Goal: Find specific page/section: Find specific page/section

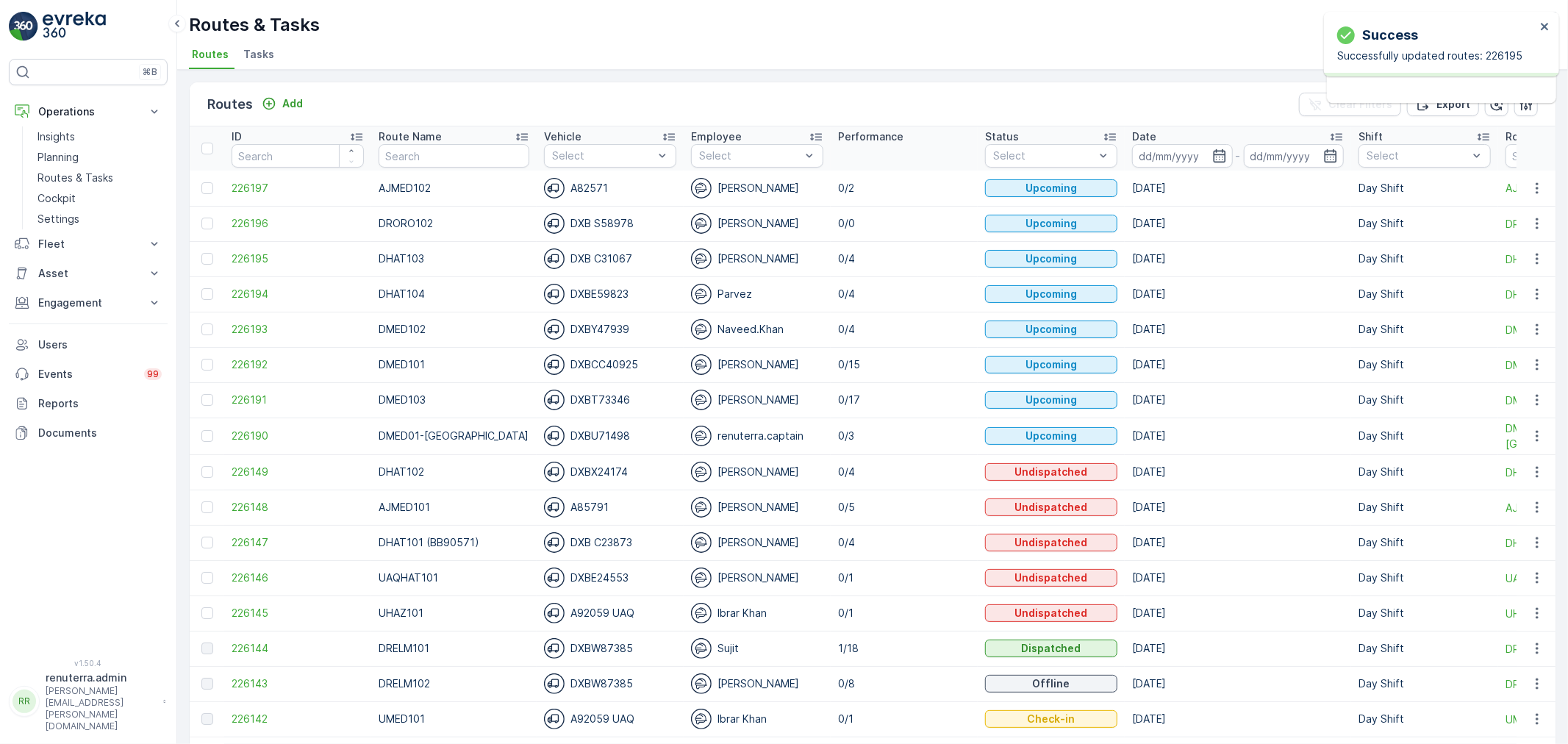
click at [61, 150] on p "Planning" at bounding box center [58, 157] width 41 height 15
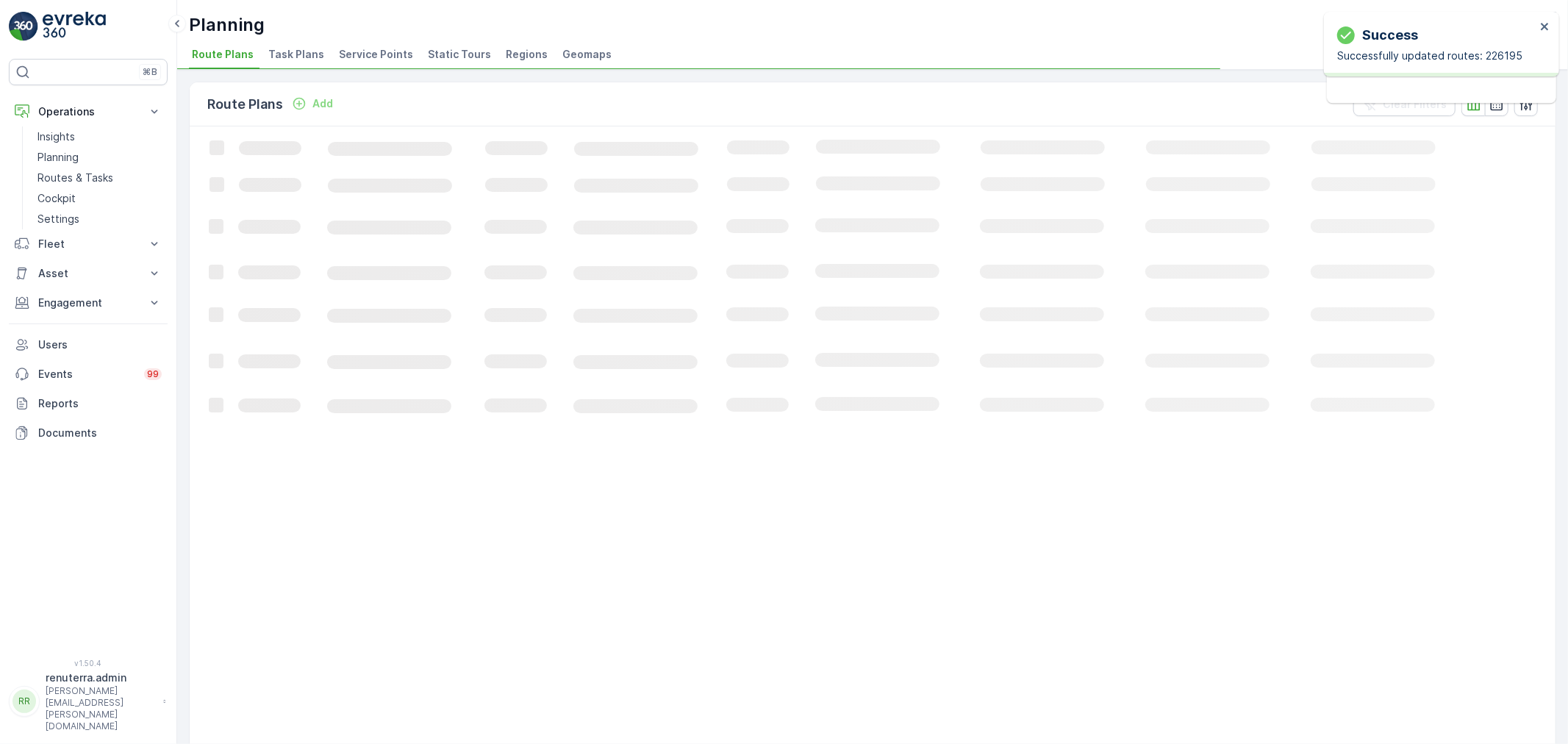
click at [367, 44] on li "Service Points" at bounding box center [377, 57] width 83 height 25
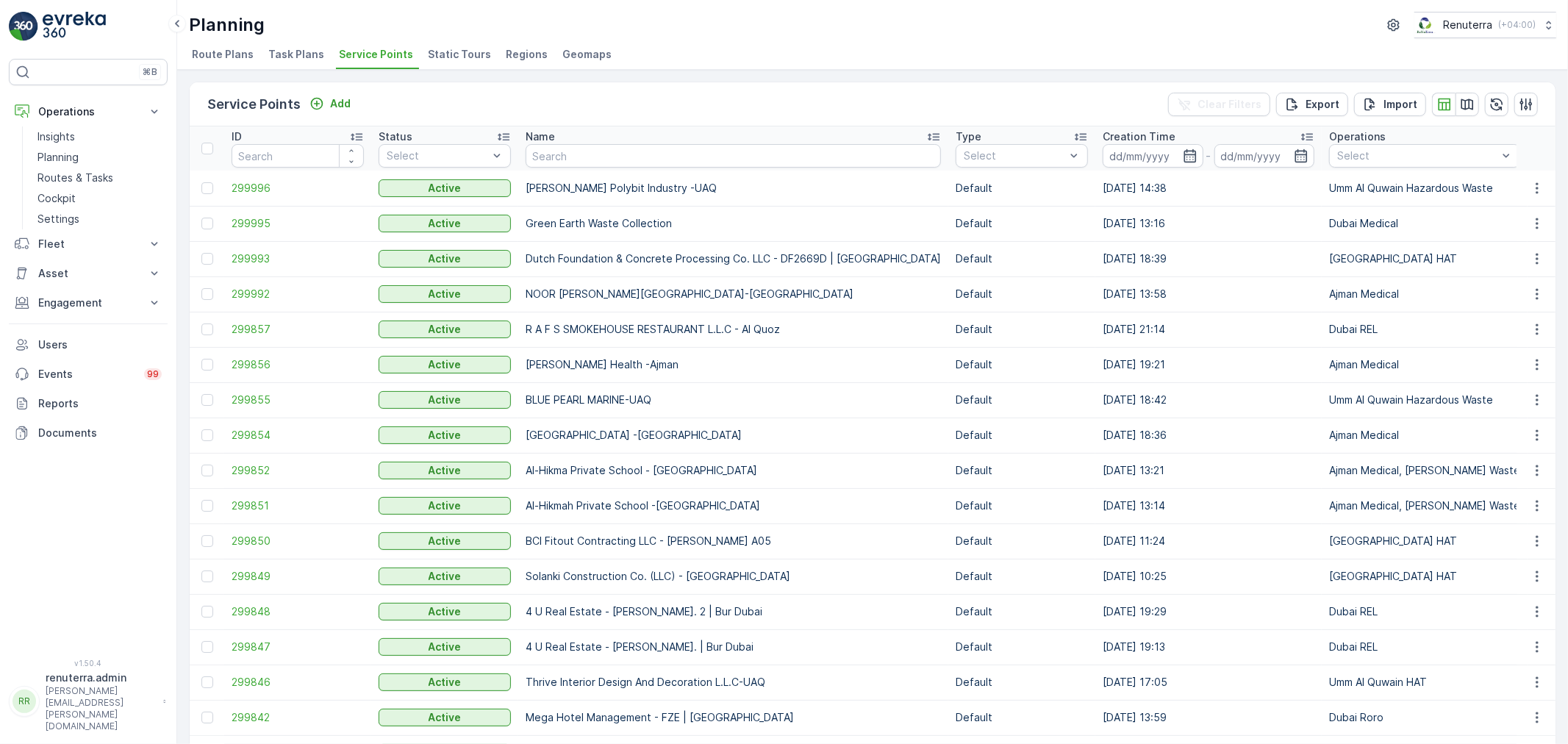
drag, startPoint x: 557, startPoint y: 252, endPoint x: 630, endPoint y: 149, distance: 126.2
click at [630, 149] on input "text" at bounding box center [733, 156] width 415 height 24
type input "m"
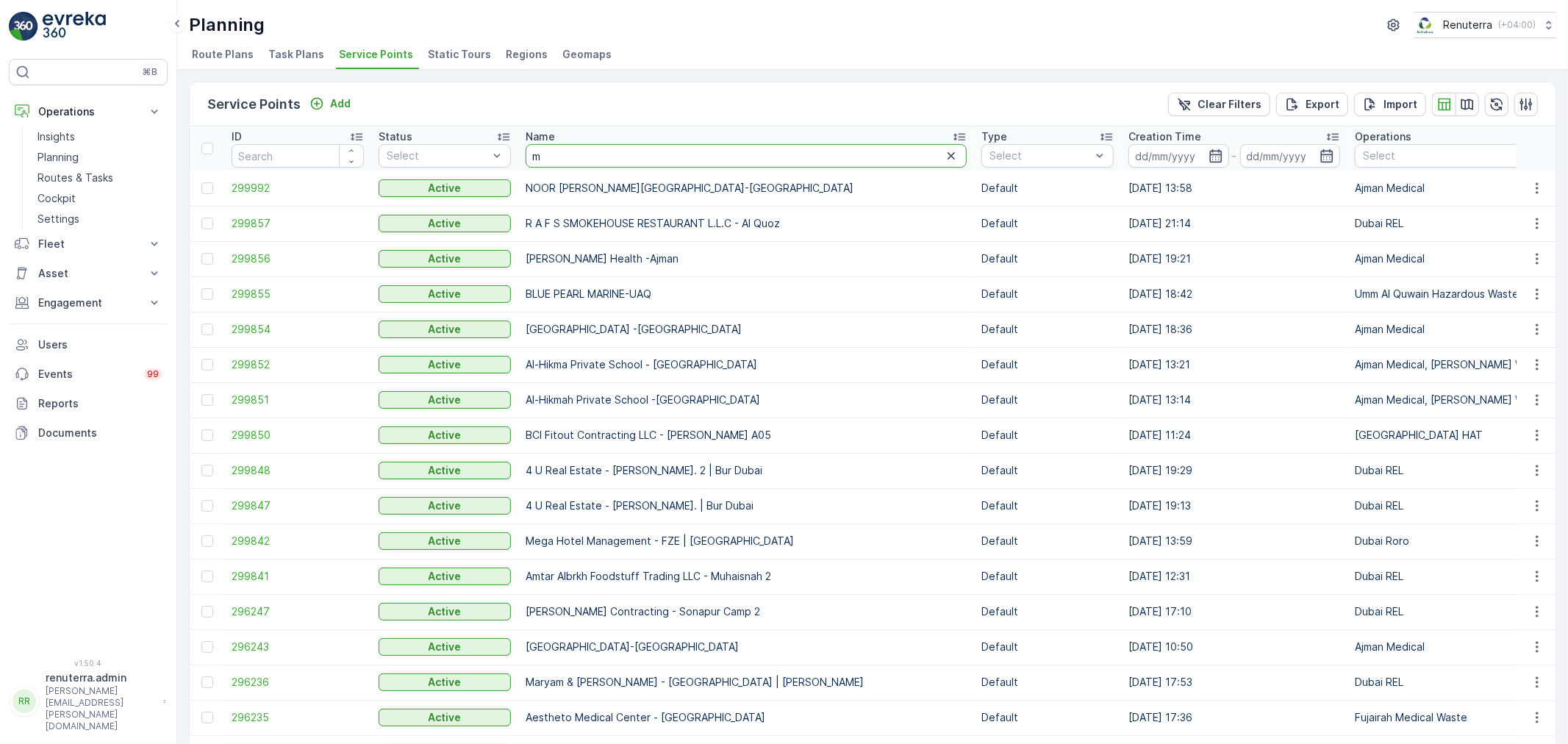
click at [619, 159] on input "m" at bounding box center [746, 156] width 441 height 24
click at [586, 150] on input "m" at bounding box center [746, 156] width 441 height 24
click at [587, 151] on input "m" at bounding box center [746, 156] width 441 height 24
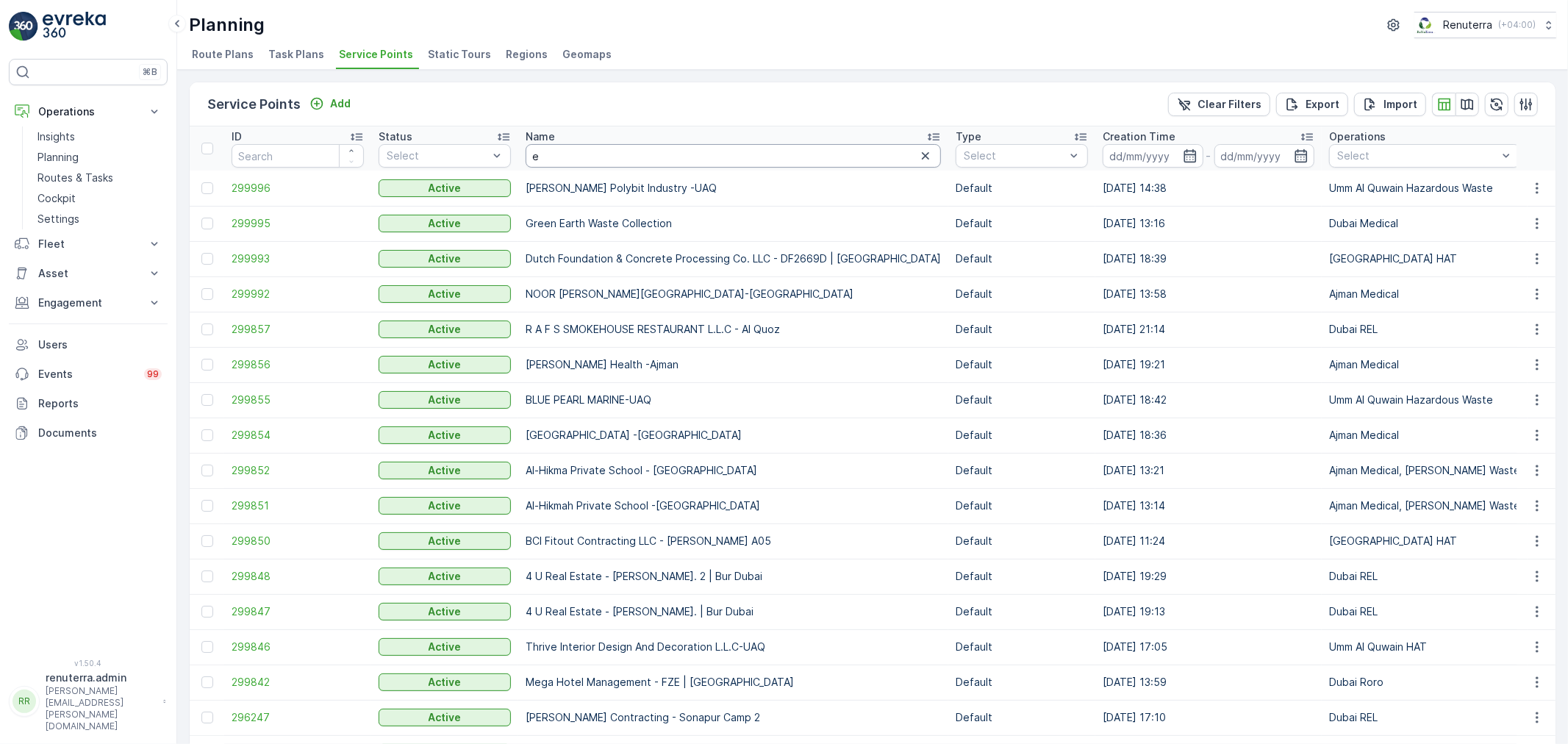
click at [600, 156] on input "e" at bounding box center [733, 156] width 415 height 24
type input "emrill"
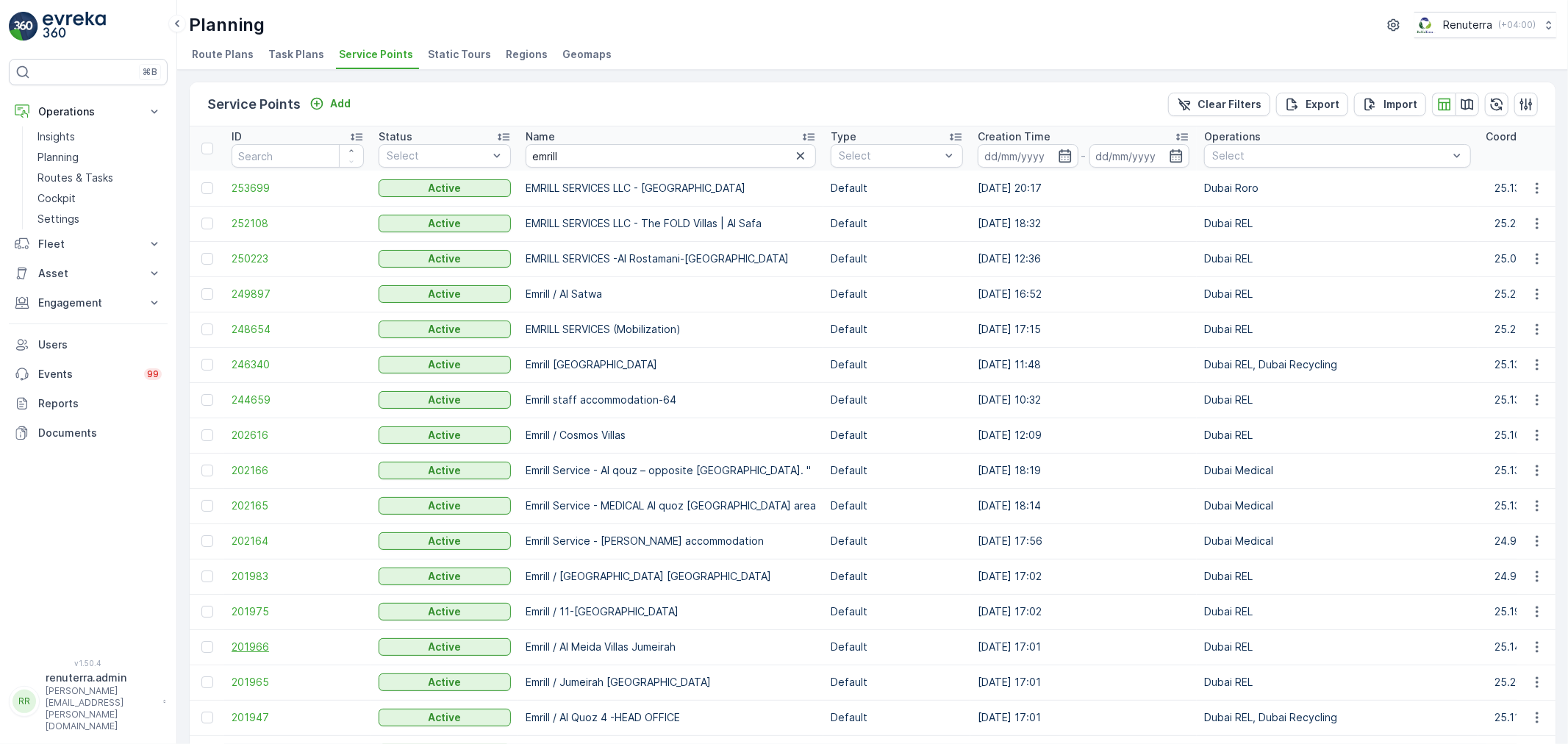
click at [273, 646] on span "201966" at bounding box center [297, 647] width 132 height 15
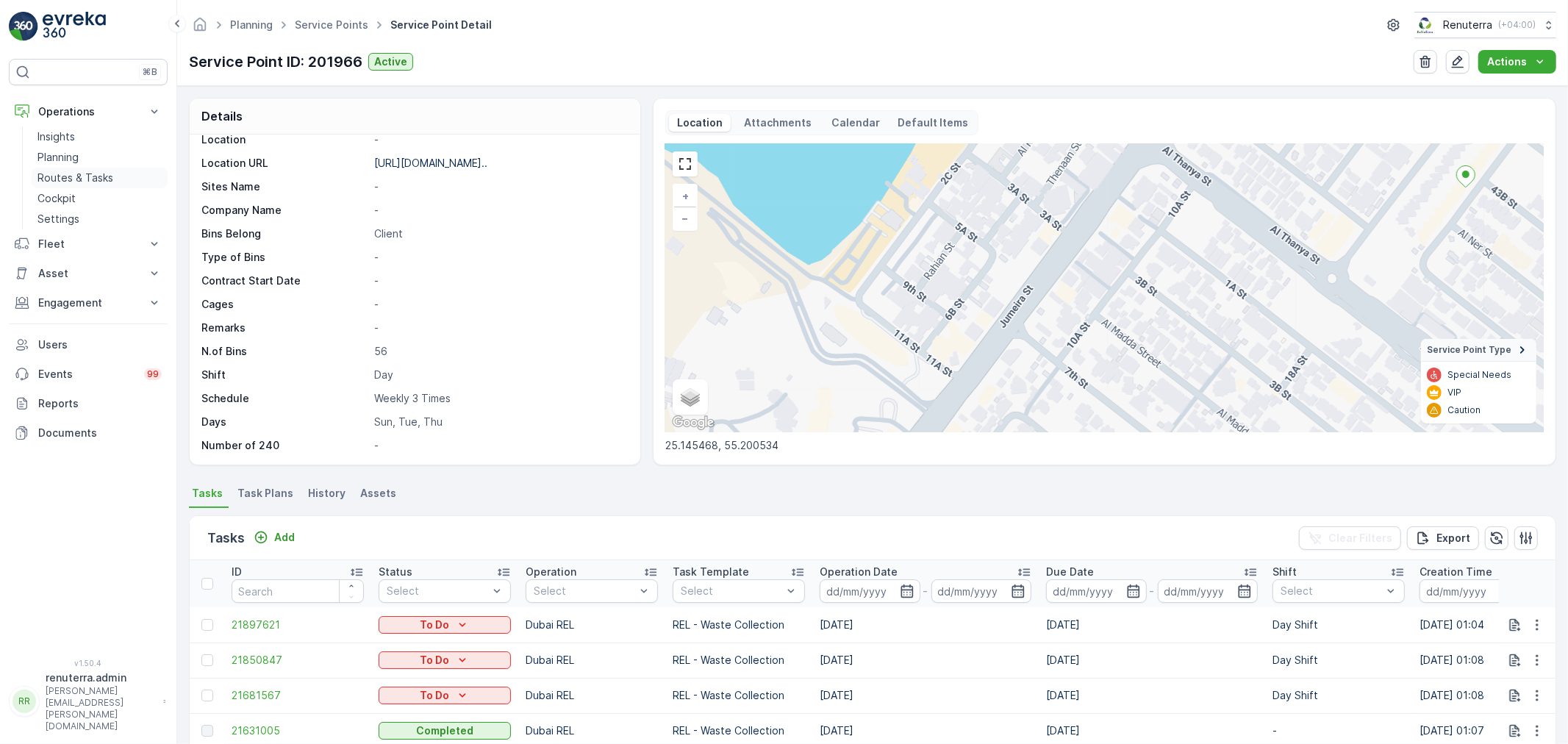
click at [70, 180] on p "Routes & Tasks" at bounding box center [75, 178] width 76 height 15
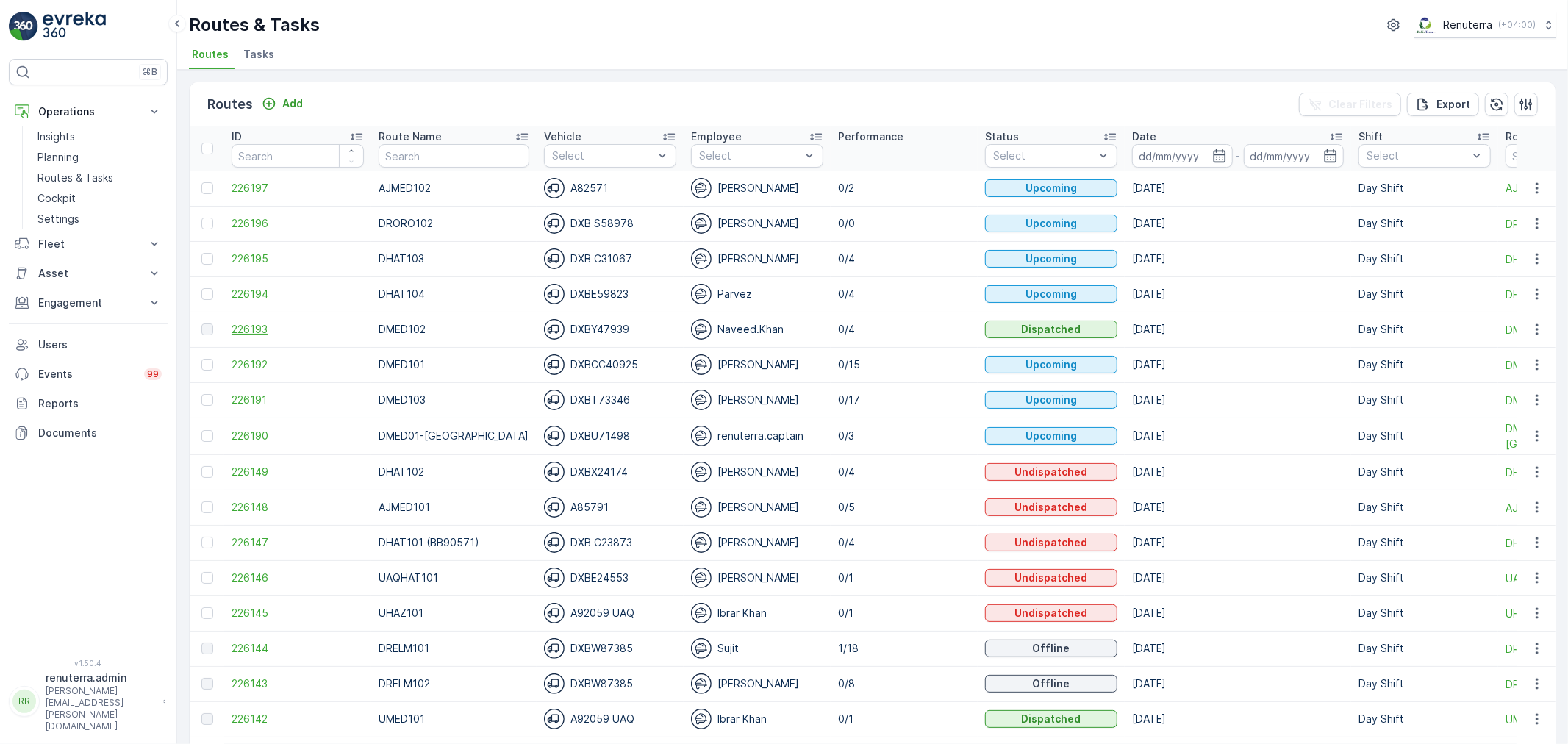
click at [263, 322] on span "226193" at bounding box center [297, 329] width 132 height 15
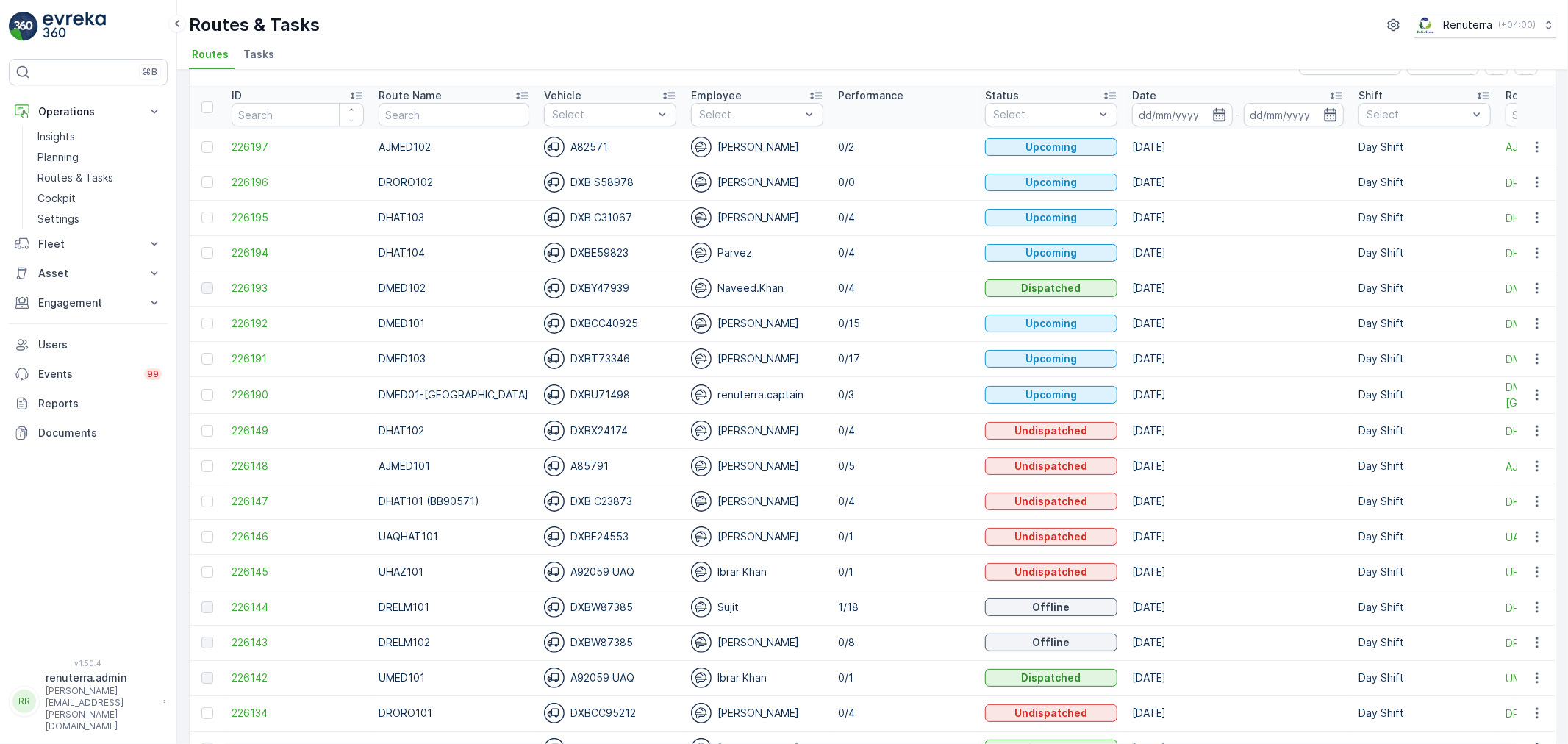
scroll to position [81, 0]
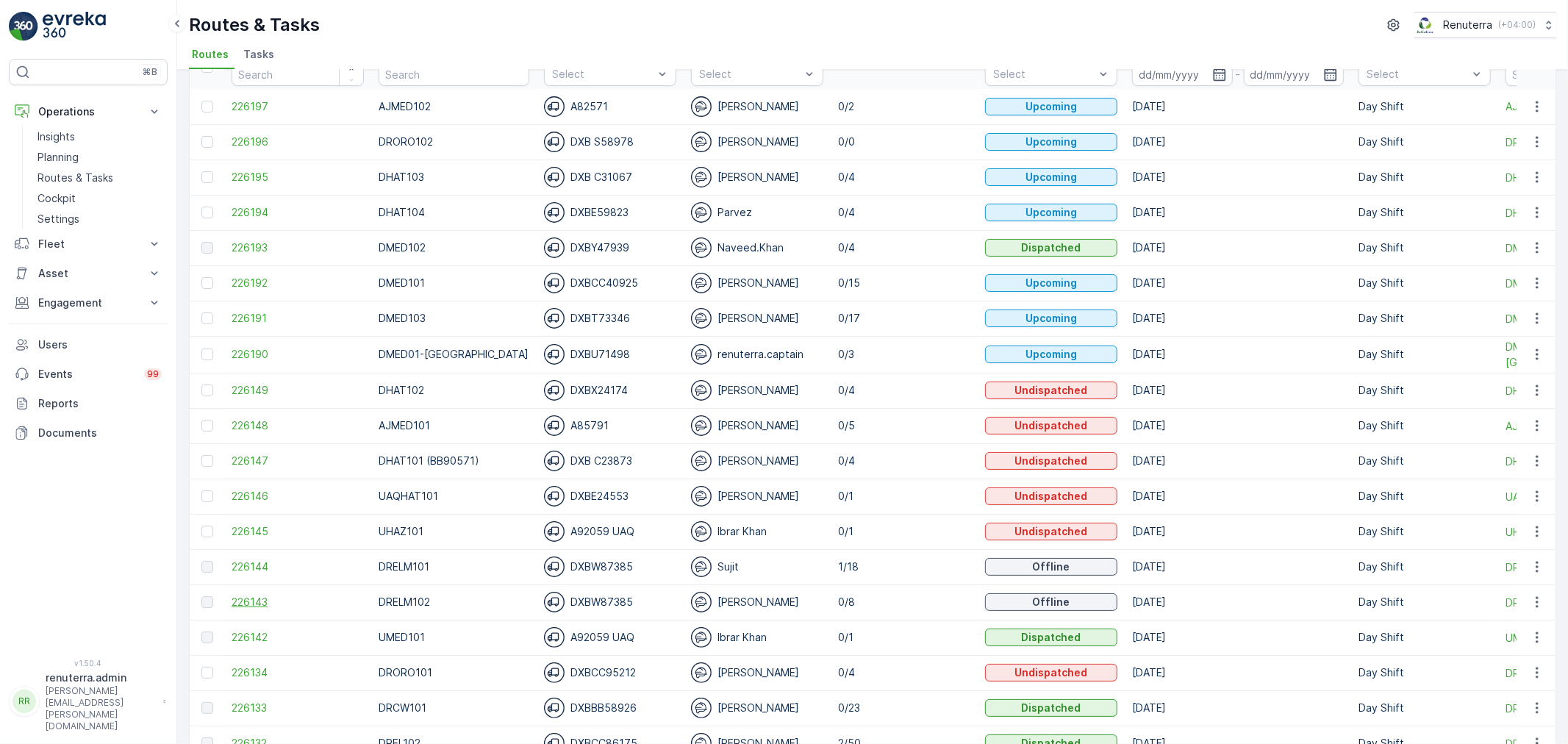
click at [240, 604] on span "226143" at bounding box center [297, 602] width 132 height 15
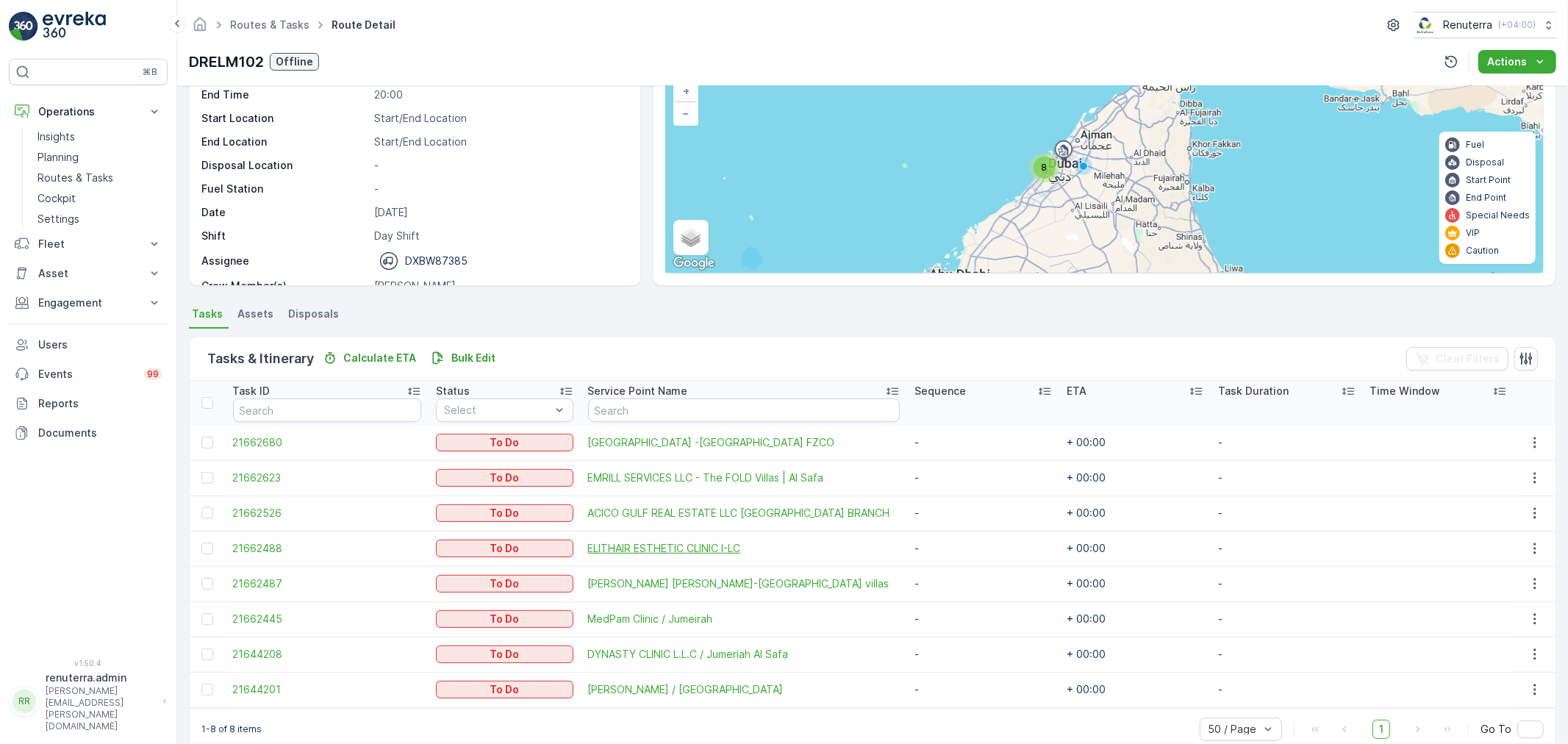
scroll to position [130, 0]
